Goal: Task Accomplishment & Management: Manage account settings

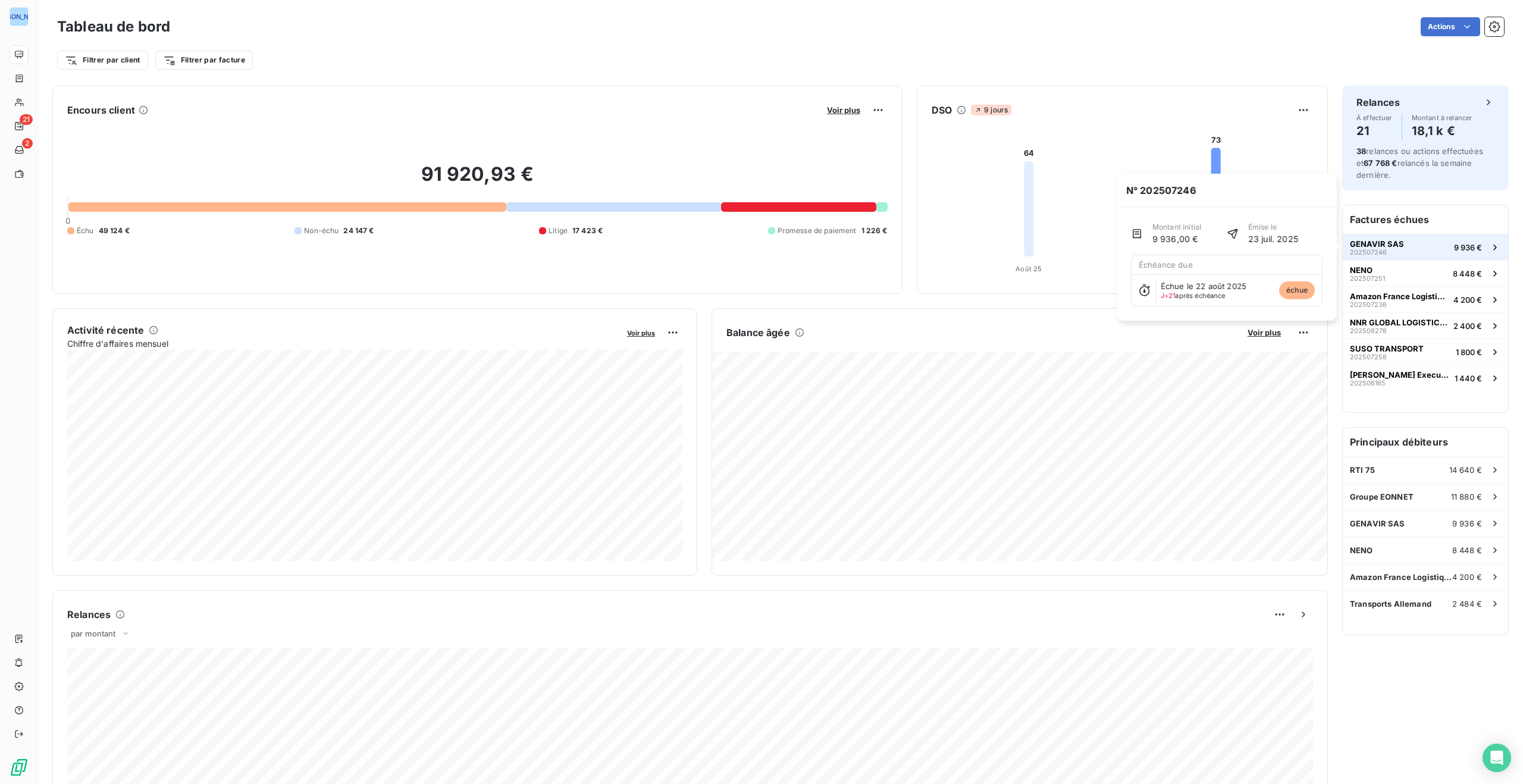
click at [1386, 242] on span "GENAVIR SAS" at bounding box center [1377, 244] width 54 height 10
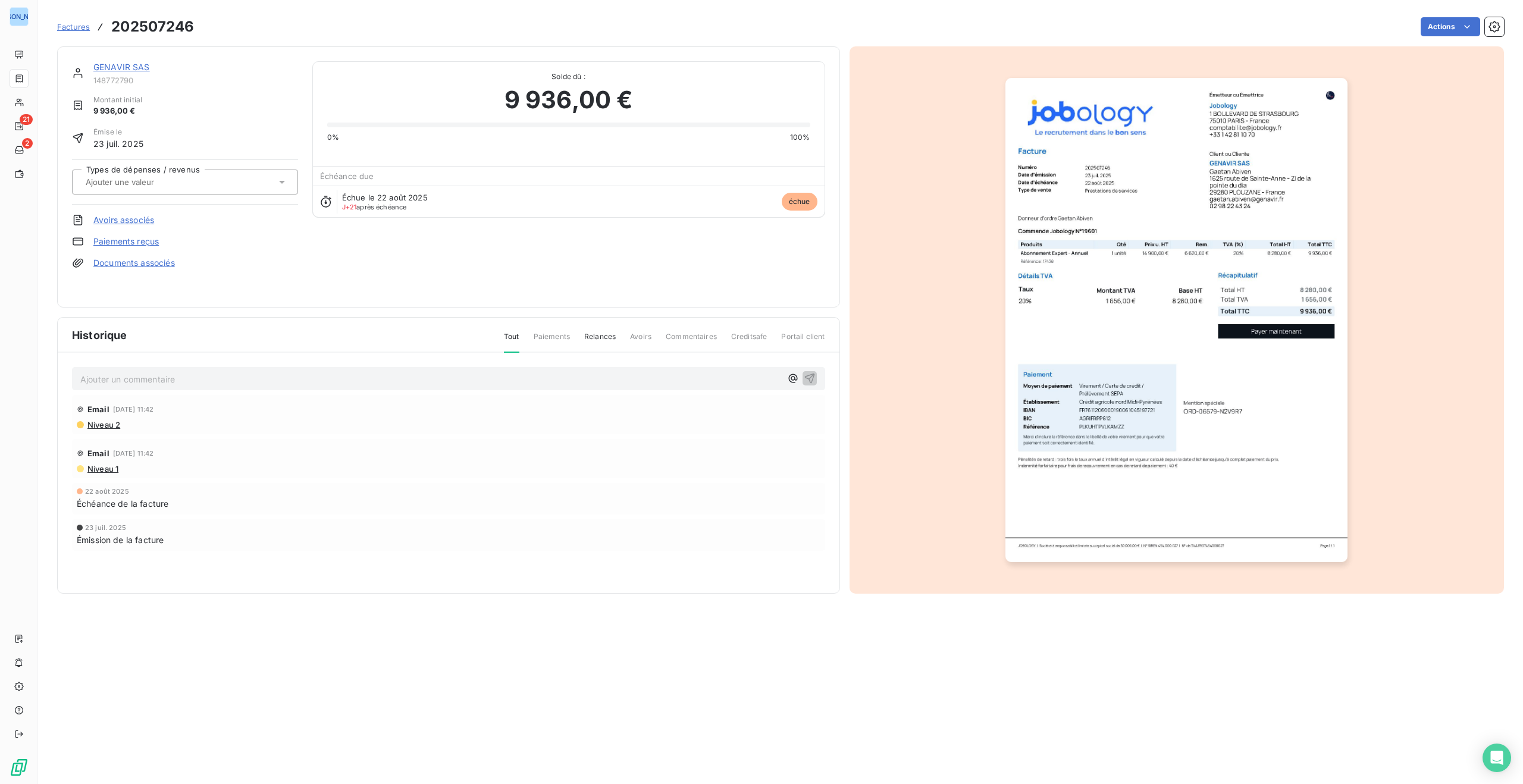
drag, startPoint x: 567, startPoint y: 504, endPoint x: 431, endPoint y: 482, distance: 137.8
click at [566, 503] on html "JO 21 2 Factures 202507246 Actions GENAVIR SAS 148772790 Montant initial 9 936,…" at bounding box center [761, 392] width 1523 height 784
click at [149, 408] on span "10 sept. 2025, 11:42" at bounding box center [133, 409] width 41 height 7
click at [127, 62] on link "GENAVIR SAS" at bounding box center [122, 67] width 56 height 10
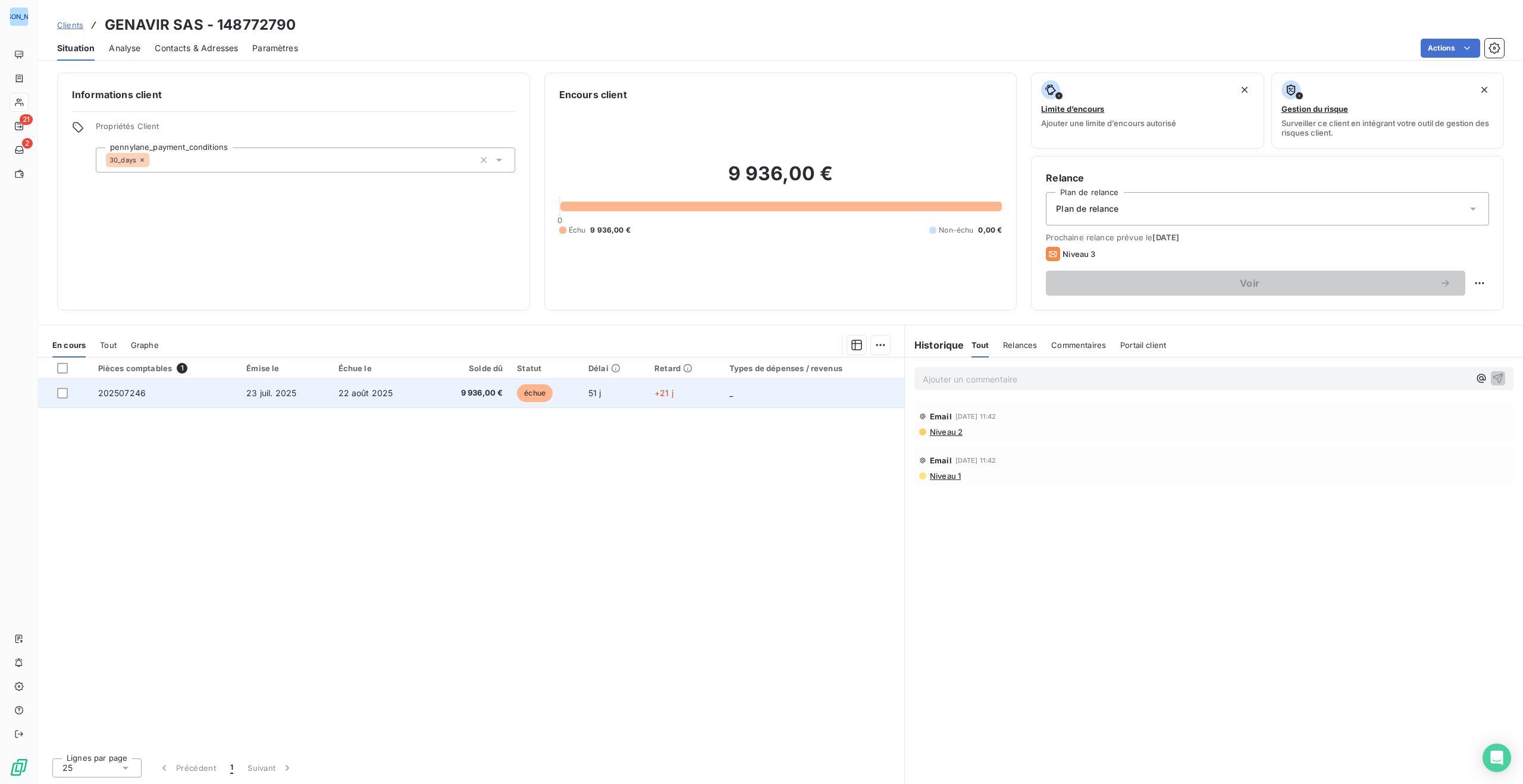
click at [57, 391] on div at bounding box center [62, 392] width 10 height 10
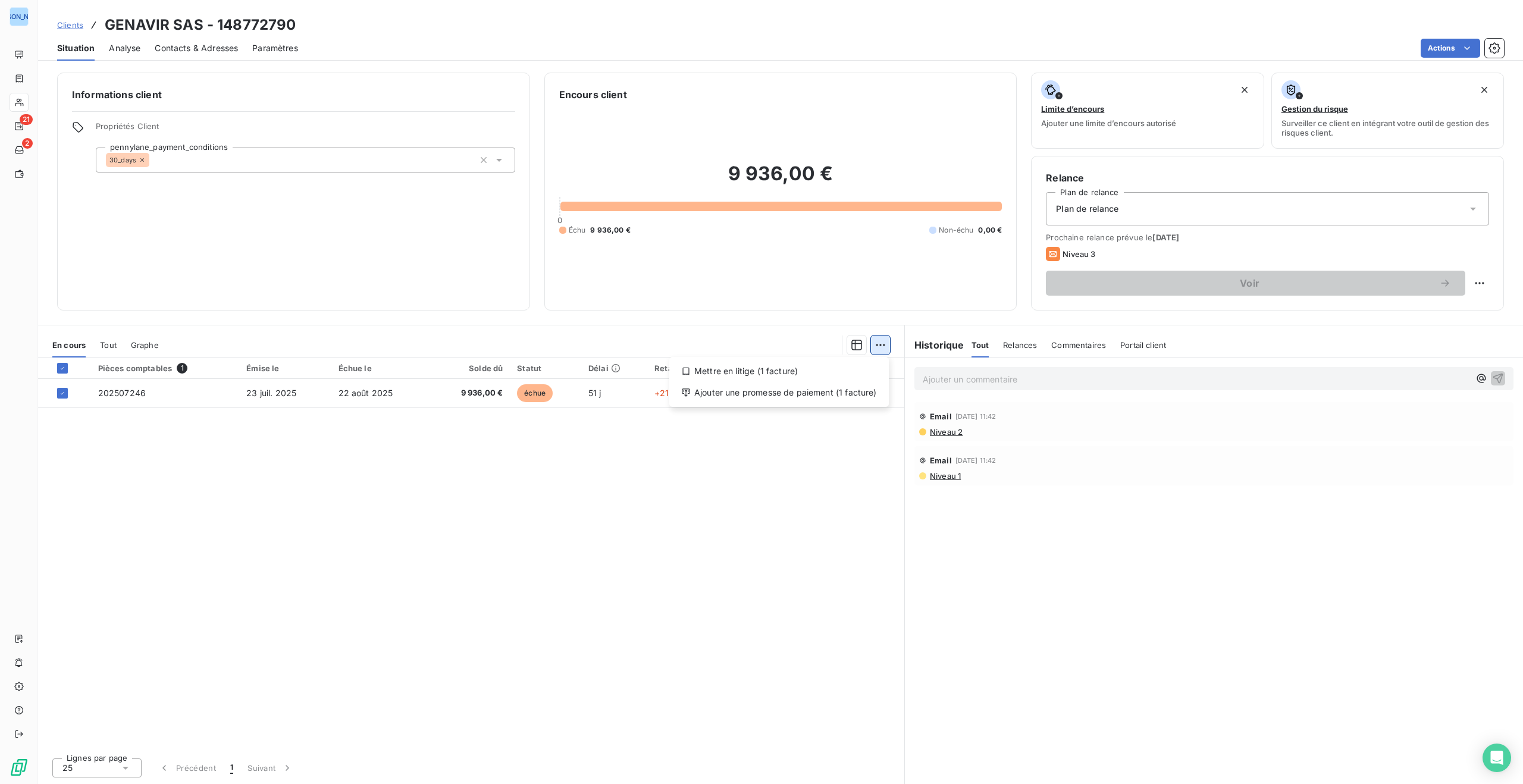
click at [880, 345] on html "JO 21 2 Clients GENAVIR SAS - 148772790 Situation Analyse Contacts & Adresses P…" at bounding box center [761, 392] width 1523 height 784
click at [837, 391] on div "Ajouter une promesse de paiement (1 facture)" at bounding box center [779, 392] width 210 height 19
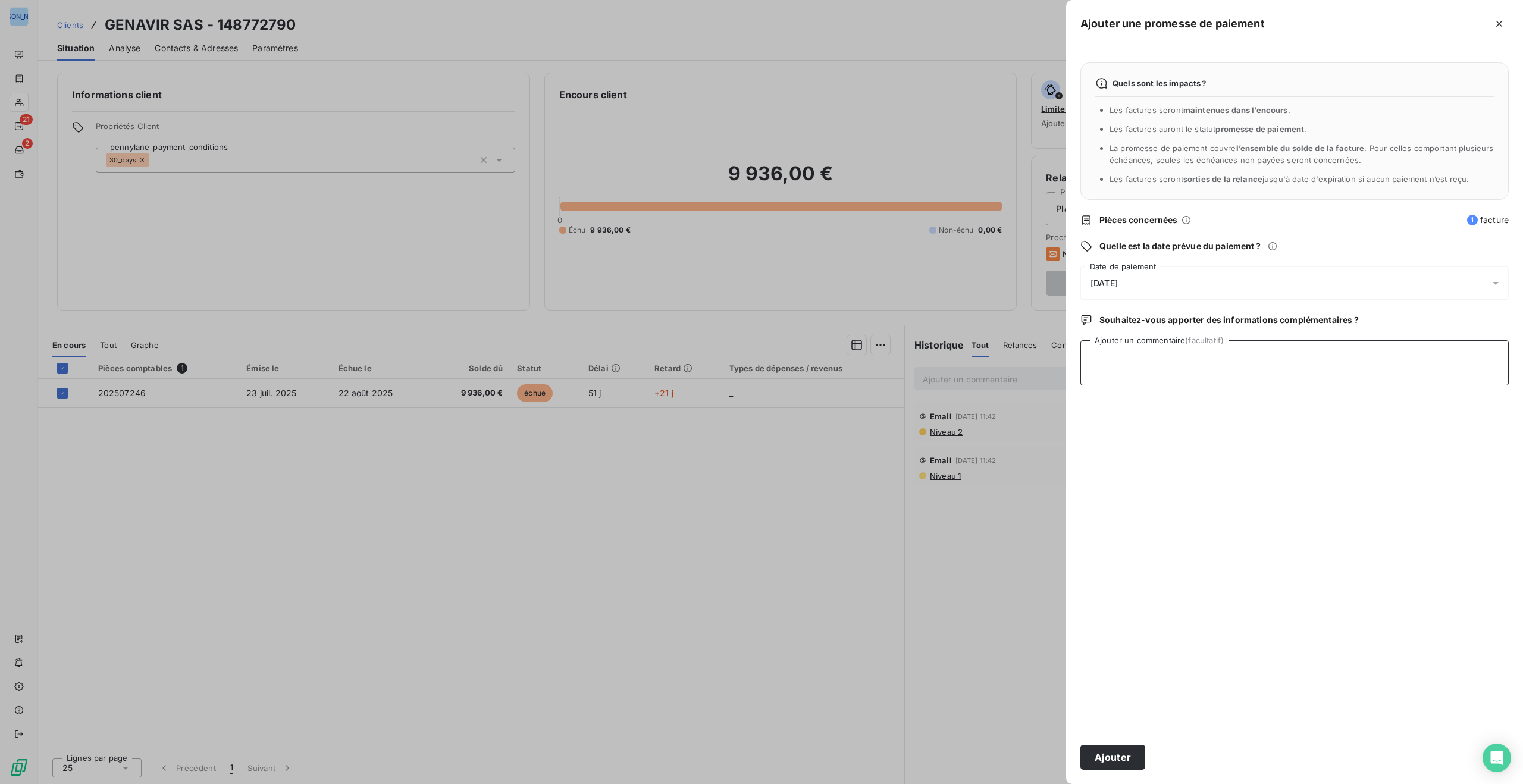
click at [1146, 363] on textarea "Ajouter un commentaire (facultatif)" at bounding box center [1294, 362] width 428 height 45
click at [1494, 280] on icon at bounding box center [1495, 283] width 12 height 12
click at [1212, 431] on button "19" at bounding box center [1210, 430] width 24 height 24
click at [1328, 506] on div "Quels sont les impacts ? Les factures seront maintenues dans l’encours . Les fa…" at bounding box center [1294, 389] width 457 height 682
click at [1243, 357] on textarea "Email ce jour Gaetan ABIVEN DRH" at bounding box center [1294, 362] width 428 height 45
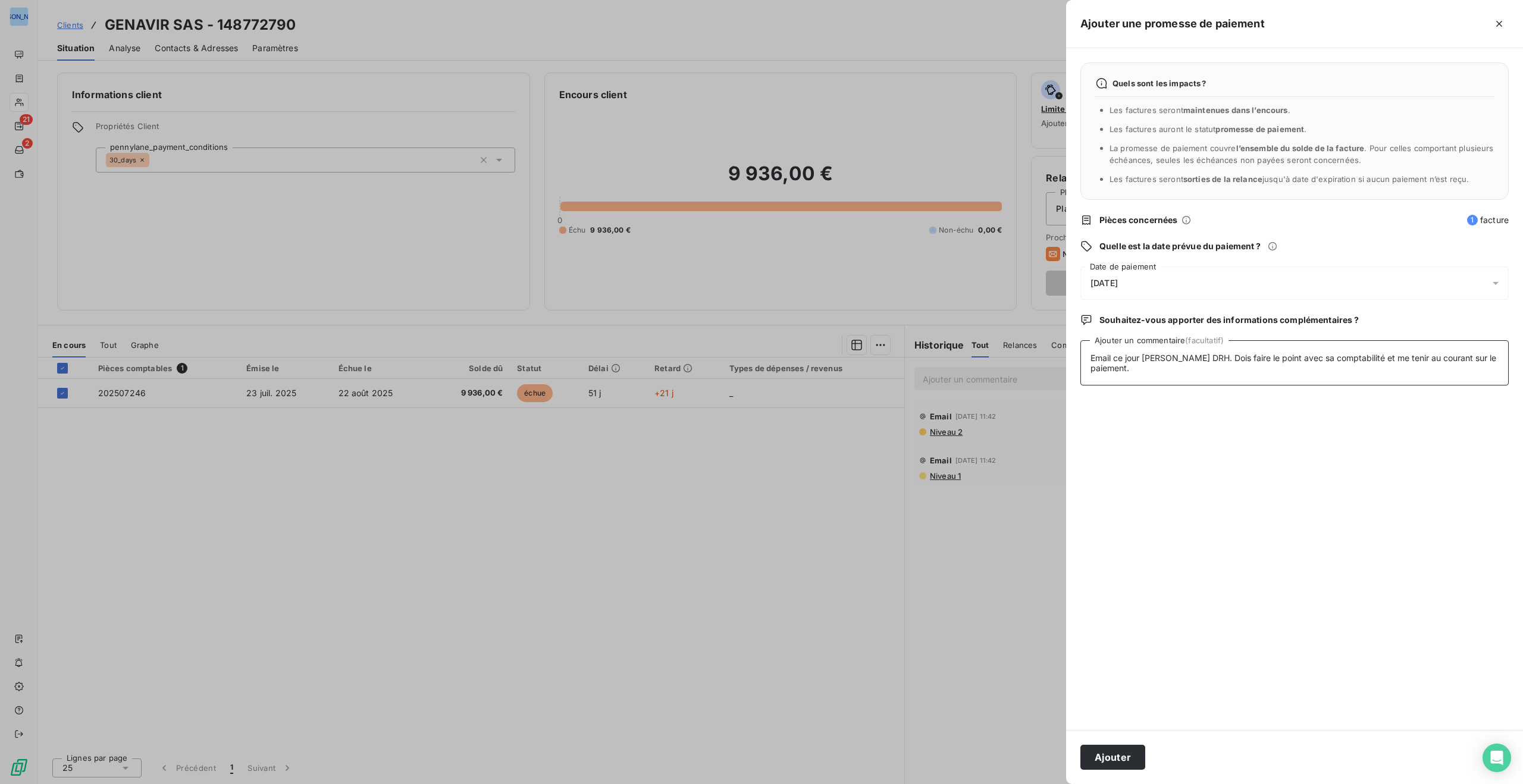
type textarea "Email ce jour Gaetan ABIVEN DRH. Dois faire le point avec sa comptabilité et me…"
click at [1498, 280] on icon at bounding box center [1495, 283] width 12 height 12
click at [1392, 484] on div "Quels sont les impacts ? Les factures seront maintenues dans l’encours . Les fa…" at bounding box center [1294, 389] width 457 height 682
click at [1120, 756] on button "Ajouter" at bounding box center [1113, 757] width 65 height 25
